Goal: Task Accomplishment & Management: Manage account settings

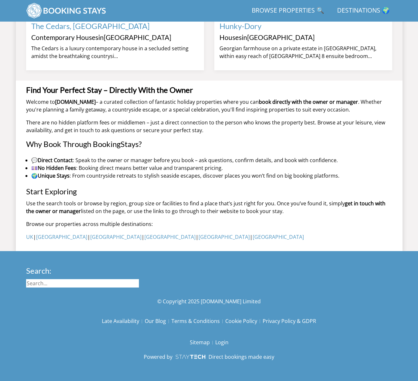
scroll to position [635, 0]
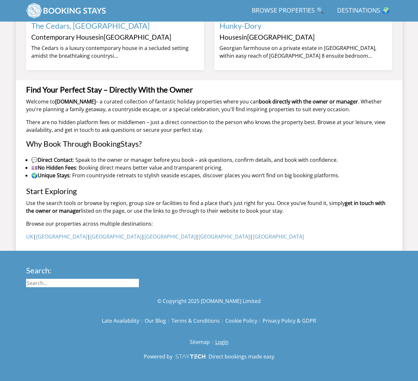
click at [220, 341] on link "Login" at bounding box center [221, 341] width 13 height 11
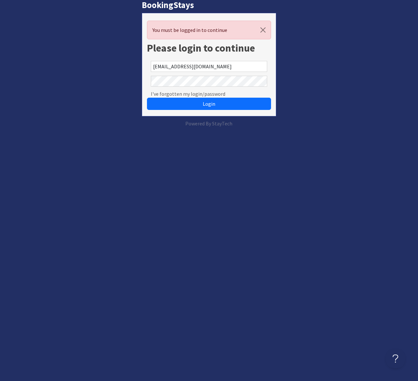
drag, startPoint x: 167, startPoint y: 60, endPoint x: 169, endPoint y: 64, distance: 4.0
click at [167, 61] on div "info@sleeps12.com" at bounding box center [209, 66] width 124 height 15
click at [170, 65] on input "info@sleeps12.com" at bounding box center [209, 66] width 116 height 11
click at [202, 67] on input "info@sleeps12.com" at bounding box center [209, 66] width 116 height 11
click at [147, 98] on button "Login" at bounding box center [209, 104] width 124 height 12
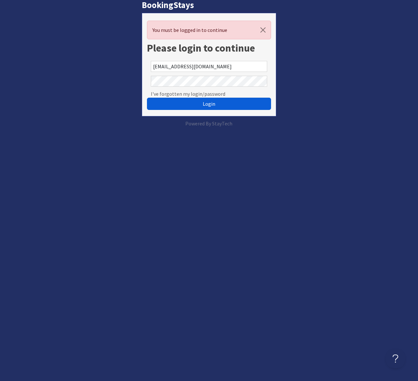
click at [203, 105] on span "Login" at bounding box center [209, 104] width 13 height 6
click at [211, 103] on span "Login" at bounding box center [209, 104] width 13 height 6
click at [200, 105] on button "Login" at bounding box center [209, 104] width 124 height 12
click at [205, 103] on span "Login" at bounding box center [209, 104] width 13 height 6
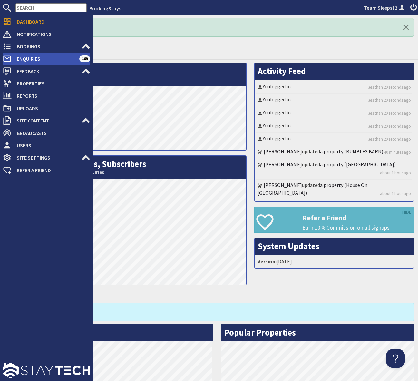
click at [56, 59] on span "Enquiries" at bounding box center [46, 59] width 68 height 10
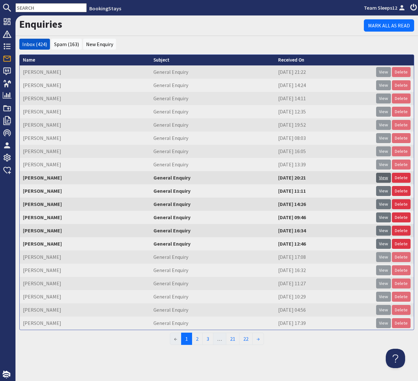
click at [384, 178] on link "View" at bounding box center [383, 178] width 15 height 10
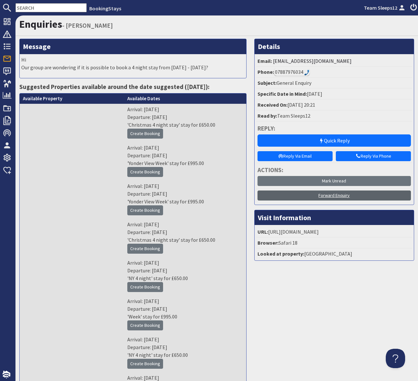
click at [327, 193] on link "Forward Enquiry" at bounding box center [334, 195] width 153 height 10
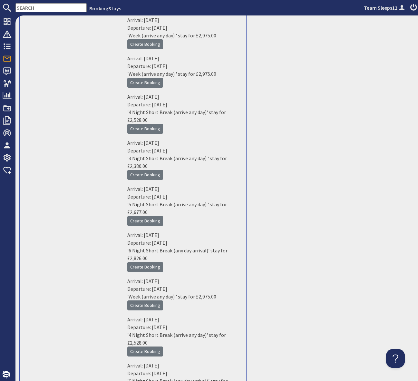
scroll to position [18146, 0]
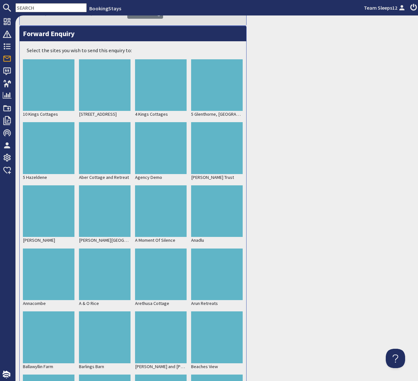
scroll to position [76981, 0]
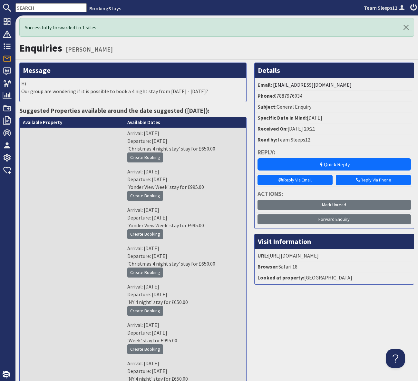
scroll to position [0, 0]
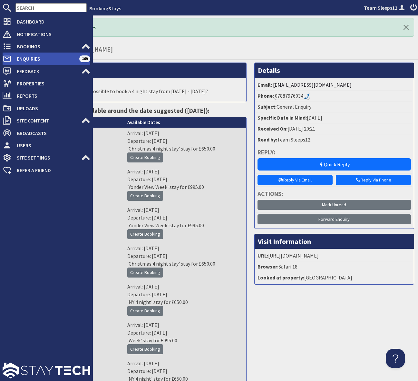
click at [42, 59] on span "Enquiries" at bounding box center [46, 59] width 68 height 10
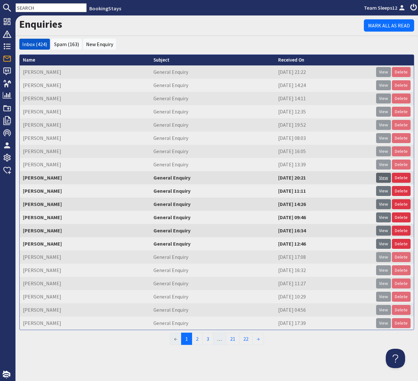
click at [383, 178] on link "View" at bounding box center [383, 178] width 15 height 10
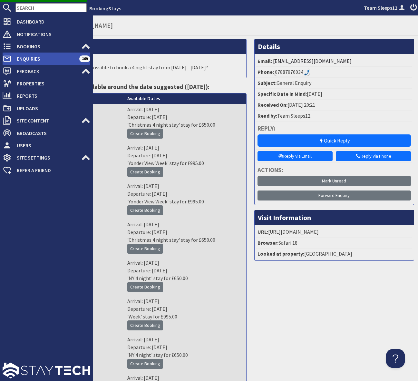
click at [43, 61] on span "Enquiries" at bounding box center [46, 59] width 68 height 10
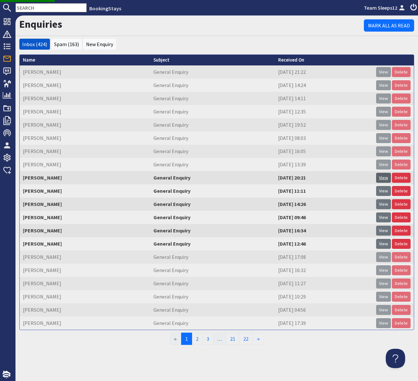
click at [386, 178] on link "View" at bounding box center [383, 178] width 15 height 10
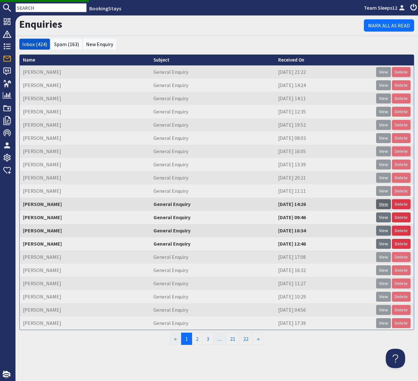
click at [380, 203] on link "View" at bounding box center [383, 204] width 15 height 10
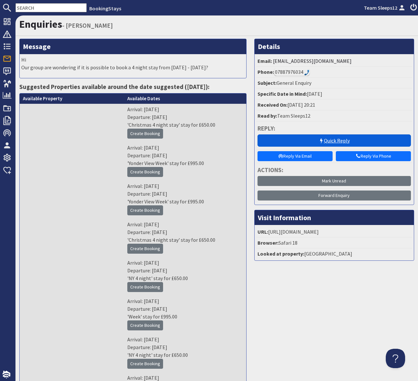
click at [325, 140] on link "Quick Reply" at bounding box center [334, 140] width 153 height 12
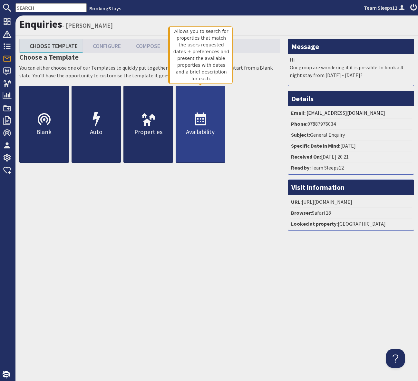
click at [208, 122] on icon at bounding box center [200, 119] width 15 height 15
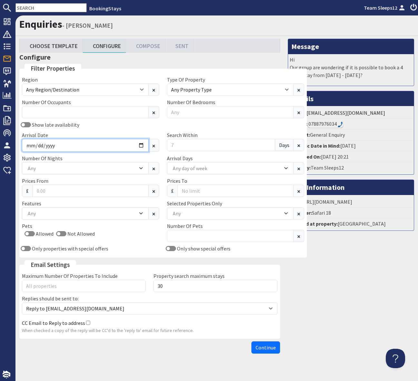
click at [128, 146] on input "Arrival Date" at bounding box center [85, 145] width 127 height 13
click at [343, 262] on div "Message Hi Our group are wondering if it is possible to book a 4 night stay fro…" at bounding box center [351, 198] width 134 height 318
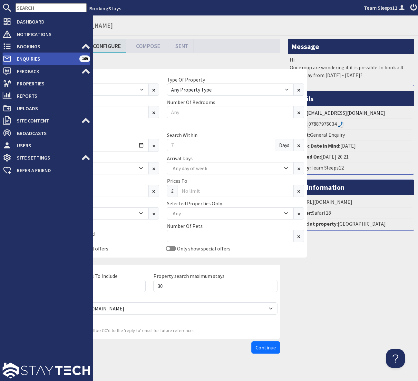
click at [55, 57] on span "Enquiries" at bounding box center [46, 59] width 68 height 10
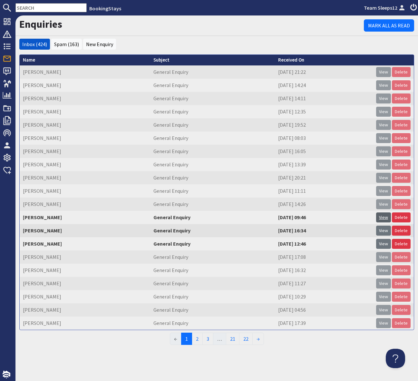
click at [384, 216] on link "View" at bounding box center [383, 217] width 15 height 10
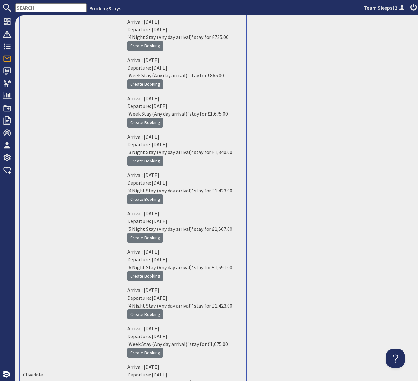
scroll to position [10199, 0]
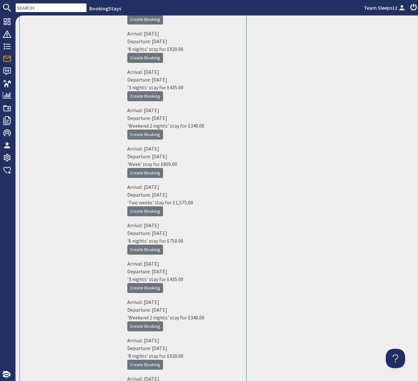
scroll to position [0, 0]
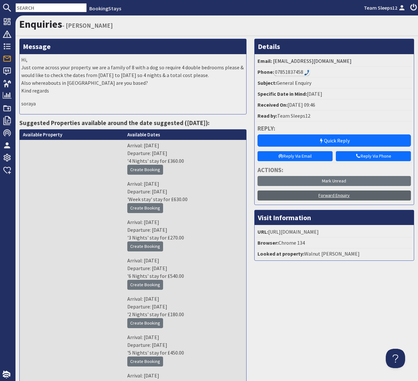
click at [323, 197] on link "Forward Enquiry" at bounding box center [334, 195] width 153 height 10
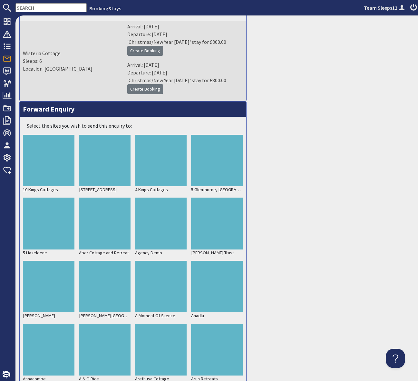
scroll to position [83107, 0]
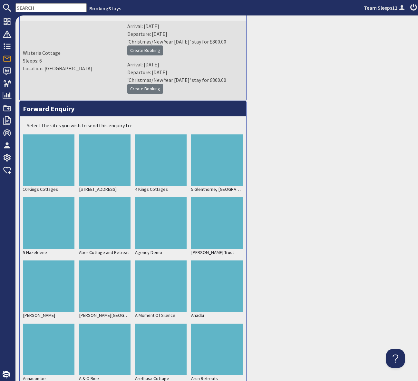
drag, startPoint x: 102, startPoint y: 105, endPoint x: 176, endPoint y: 132, distance: 78.7
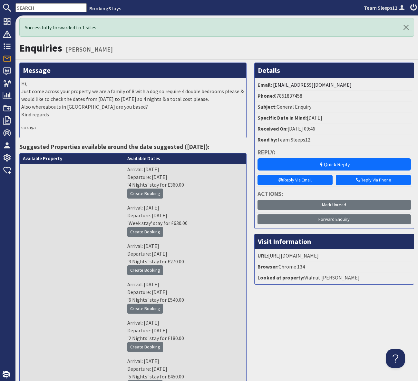
scroll to position [0, 0]
click at [321, 218] on link "Forward Enquiry" at bounding box center [334, 219] width 153 height 10
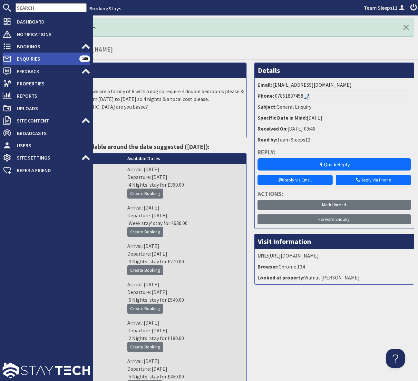
click at [50, 58] on span "Enquiries" at bounding box center [46, 59] width 68 height 10
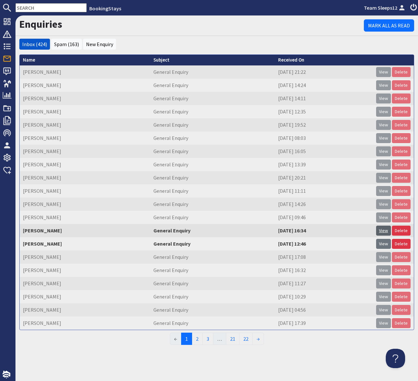
click at [382, 230] on link "View" at bounding box center [383, 231] width 15 height 10
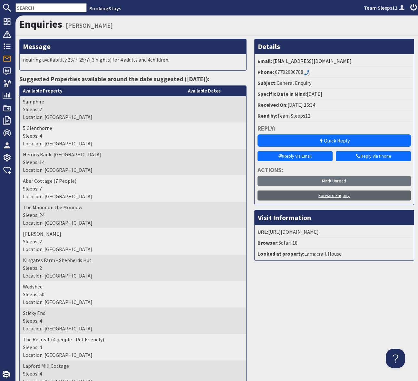
click at [324, 196] on link "Forward Enquiry" at bounding box center [334, 195] width 153 height 10
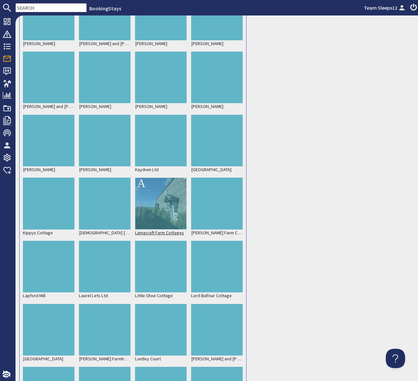
scroll to position [3372, 0]
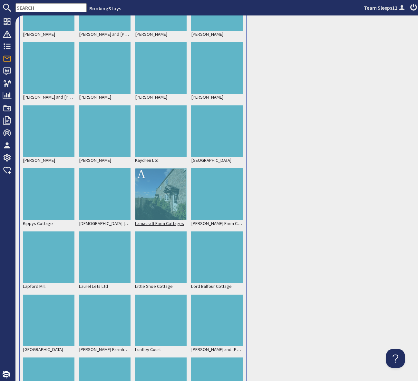
click at [166, 199] on div at bounding box center [161, 194] width 52 height 52
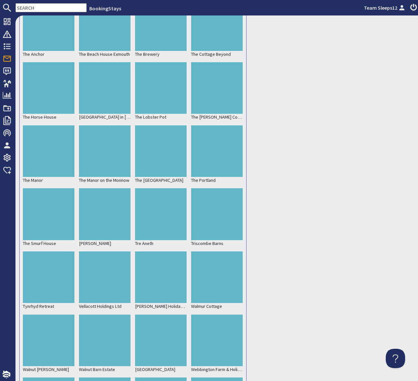
scroll to position [4800, 0]
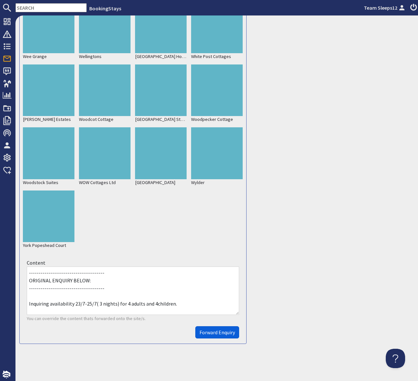
click at [208, 334] on span "Forward Enquiry" at bounding box center [217, 332] width 35 height 6
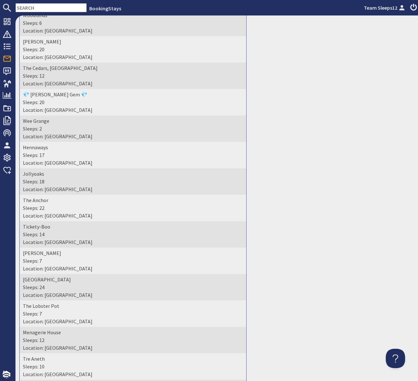
scroll to position [0, 0]
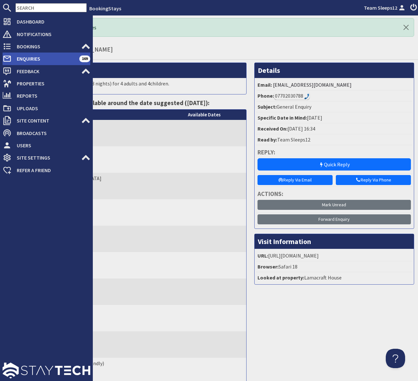
click at [43, 59] on span "Enquiries" at bounding box center [46, 59] width 68 height 10
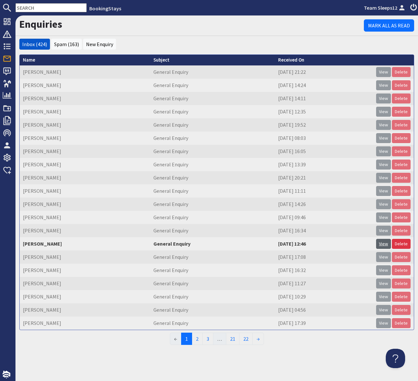
click at [385, 243] on link "View" at bounding box center [383, 244] width 15 height 10
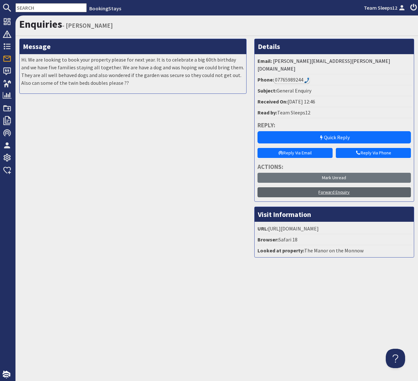
click at [338, 187] on link "Forward Enquiry" at bounding box center [334, 192] width 153 height 10
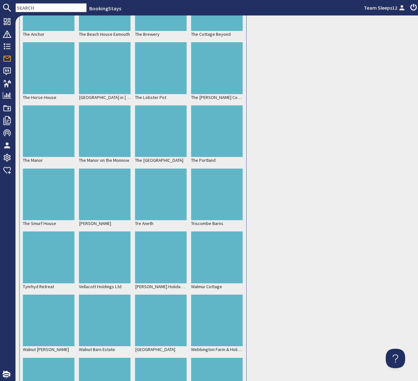
scroll to position [2670, 0]
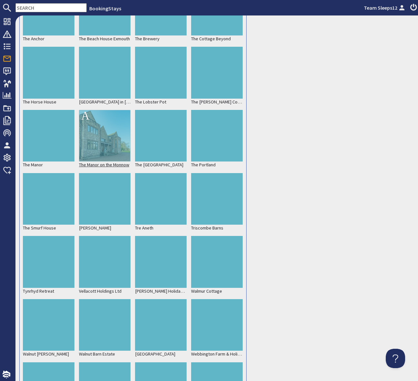
click at [112, 136] on div at bounding box center [105, 136] width 52 height 52
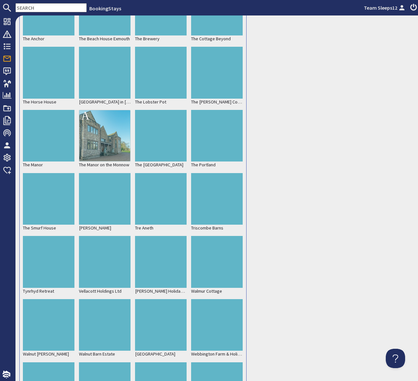
scroll to position [3031, 0]
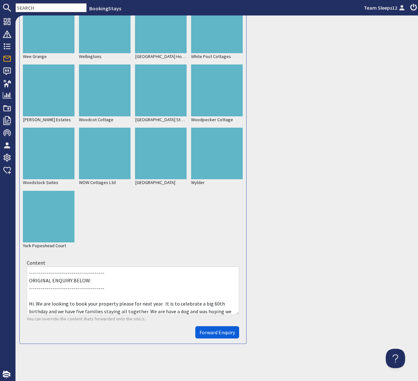
click at [211, 334] on span "Forward Enquiry" at bounding box center [217, 332] width 35 height 6
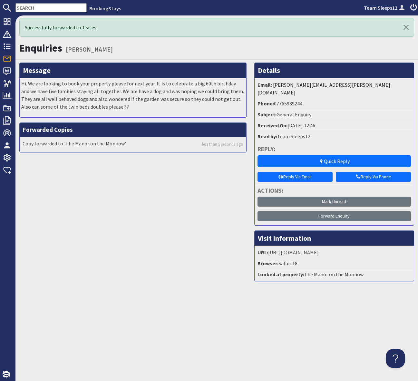
scroll to position [0, 0]
click at [210, 320] on div "Successfully forwarded to 1 sites Enquiries - [PERSON_NAME] Message Hi. We are …" at bounding box center [216, 197] width 403 height 365
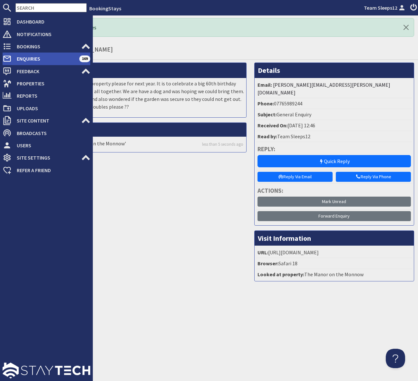
click at [44, 60] on span "Enquiries" at bounding box center [46, 59] width 68 height 10
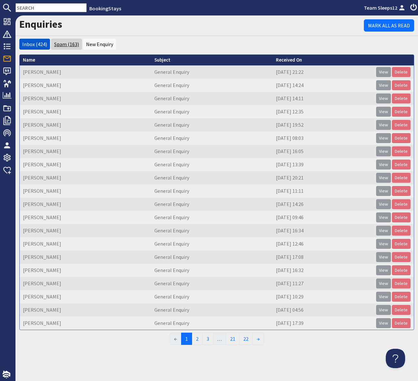
click at [68, 44] on link "Spam (163)" at bounding box center [66, 44] width 25 height 6
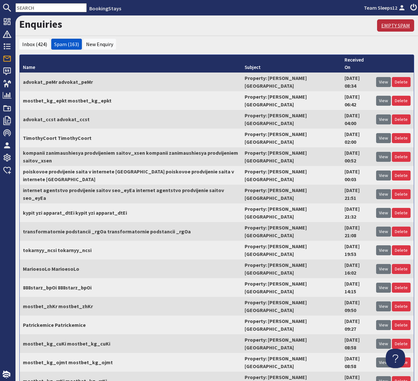
click at [392, 25] on link "Empty Spam" at bounding box center [395, 25] width 37 height 12
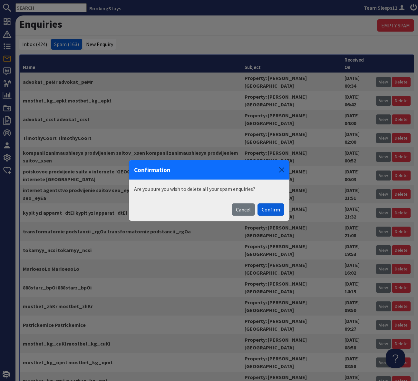
click at [267, 209] on button "Confirm" at bounding box center [271, 209] width 27 height 12
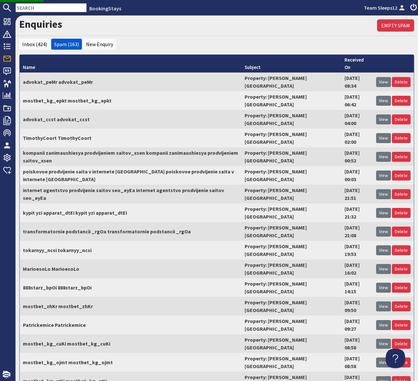
scroll to position [2, 0]
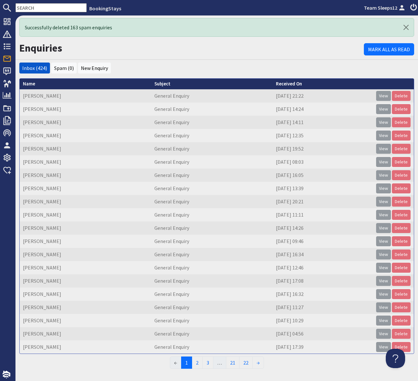
click at [193, 49] on h1 "Enquiries" at bounding box center [191, 48] width 345 height 12
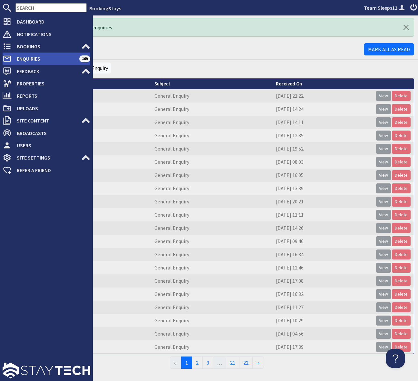
click at [40, 57] on span "Enquiries" at bounding box center [46, 59] width 68 height 10
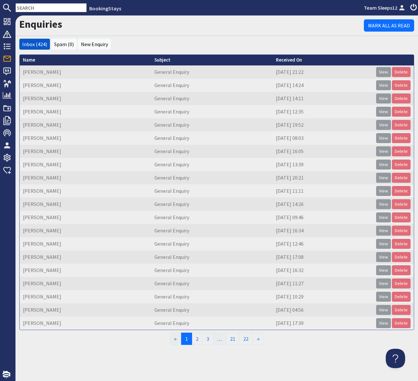
click at [161, 35] on div "Enquiries Mark All As Read" at bounding box center [216, 25] width 403 height 21
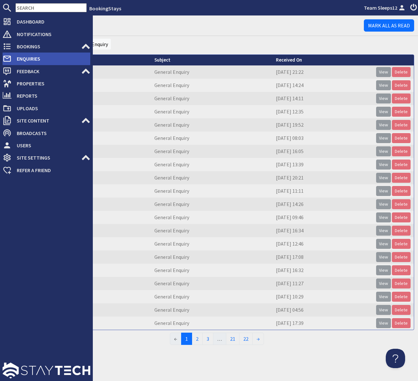
click at [31, 60] on span "Enquiries" at bounding box center [51, 59] width 79 height 10
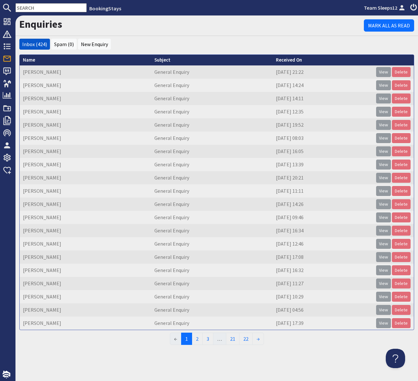
click at [131, 24] on h1 "Enquiries" at bounding box center [191, 24] width 345 height 12
click at [385, 136] on link "View" at bounding box center [383, 138] width 15 height 10
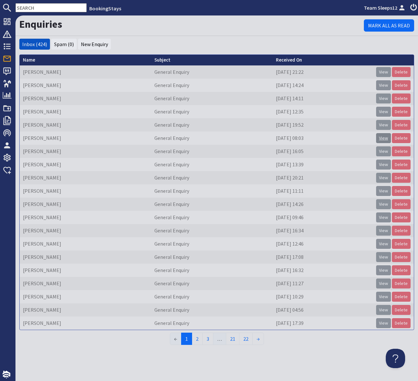
click at [385, 136] on link "View" at bounding box center [383, 138] width 15 height 10
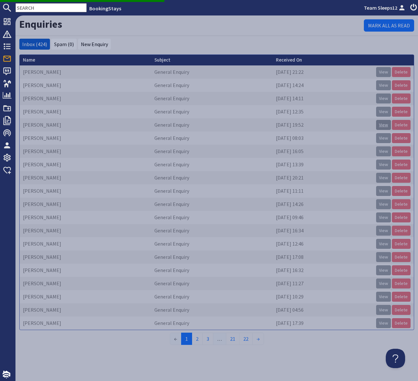
click at [384, 125] on link "View" at bounding box center [383, 125] width 15 height 10
